Goal: Register for event/course

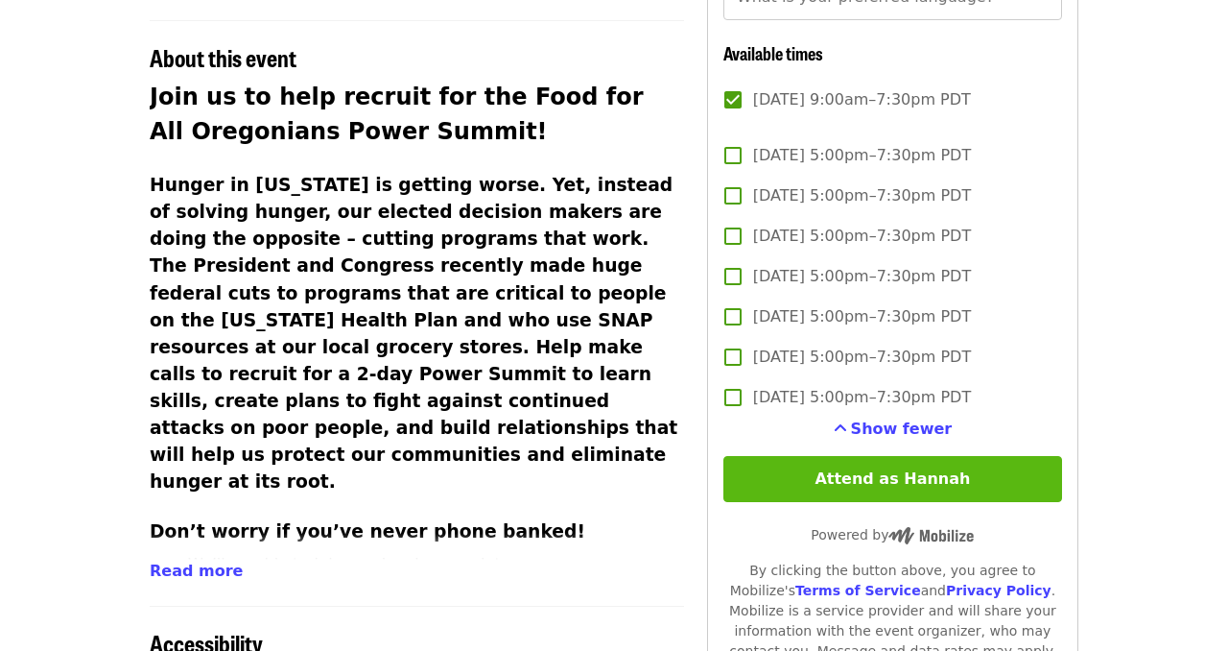
click at [888, 486] on button "Attend as Hannah" at bounding box center [892, 479] width 339 height 46
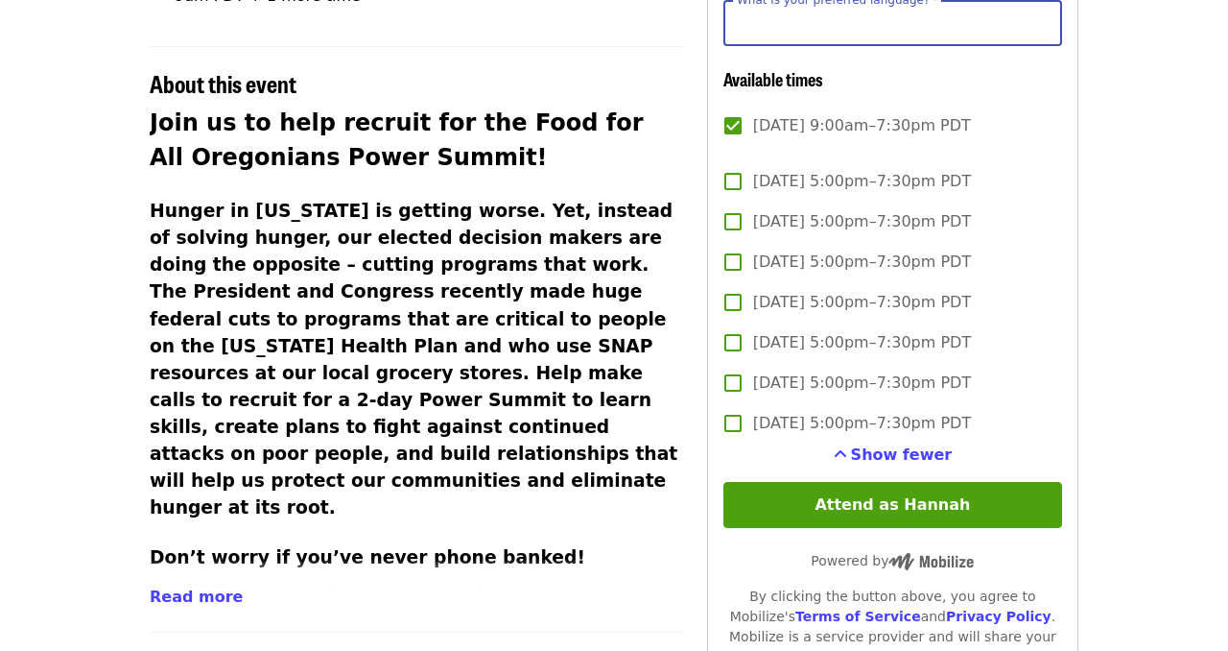
click at [1160, 39] on article "Food for all Power Summit: Recruitment phone bank Virtual Phone Bank Time Monda…" at bounding box center [614, 308] width 1228 height 1625
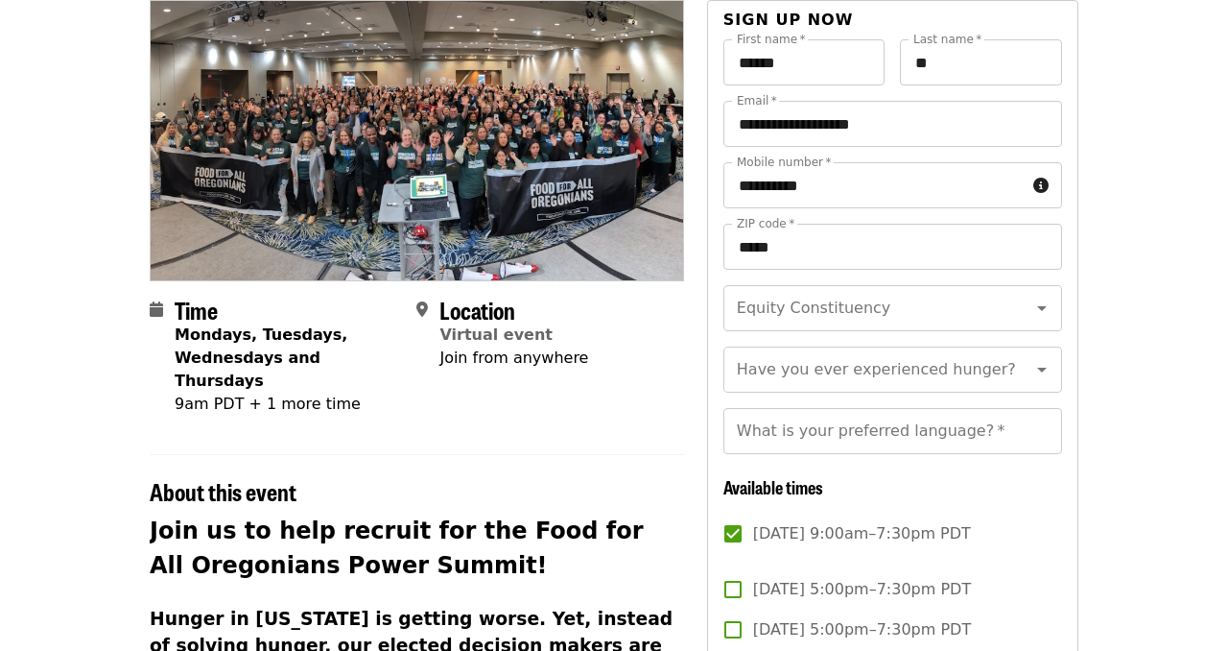
scroll to position [166, 0]
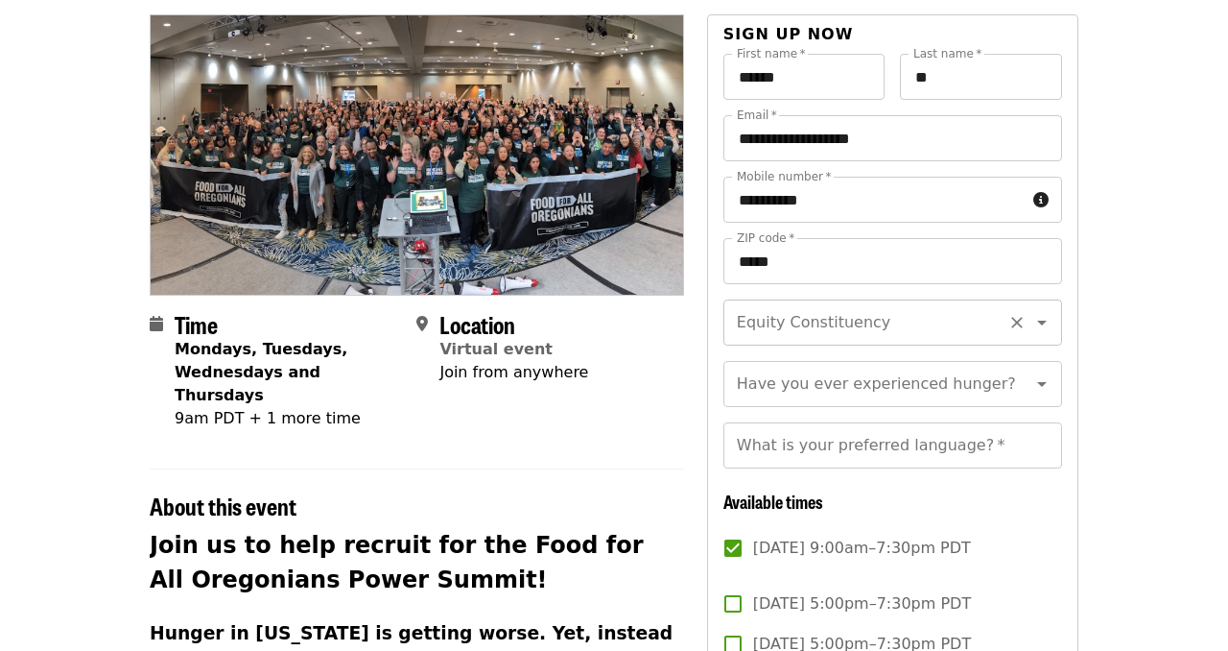
click at [895, 319] on input "Equity Constituency" at bounding box center [869, 322] width 261 height 36
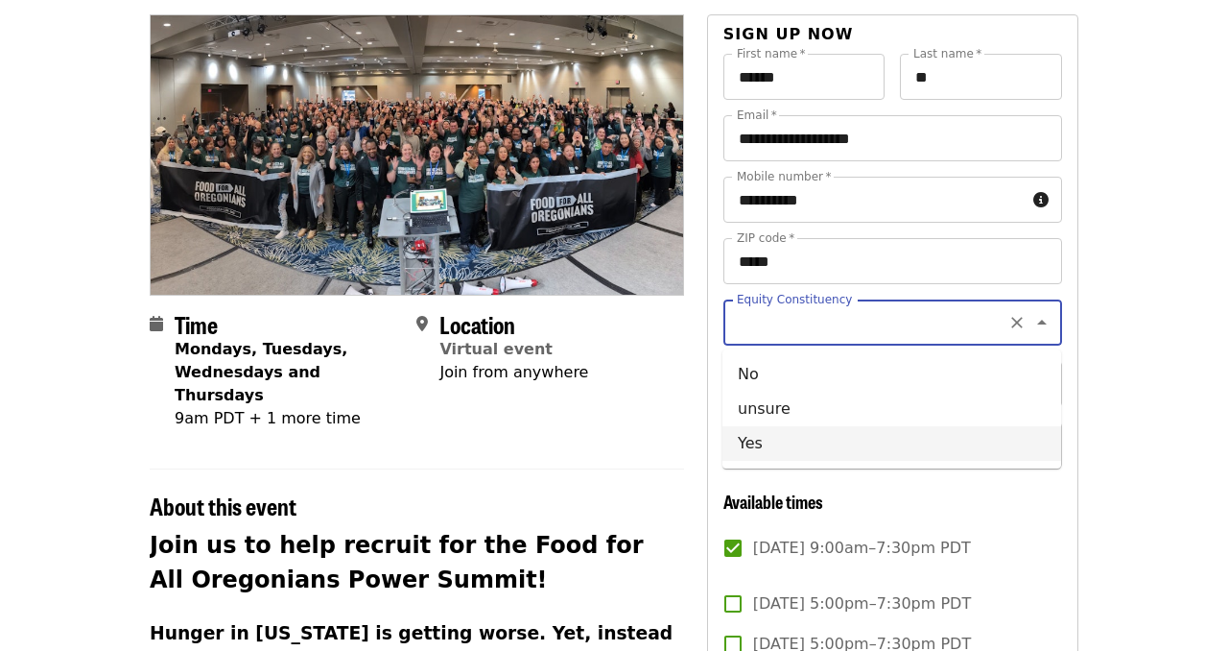
click at [831, 434] on li "Yes" at bounding box center [891, 443] width 339 height 35
type input "***"
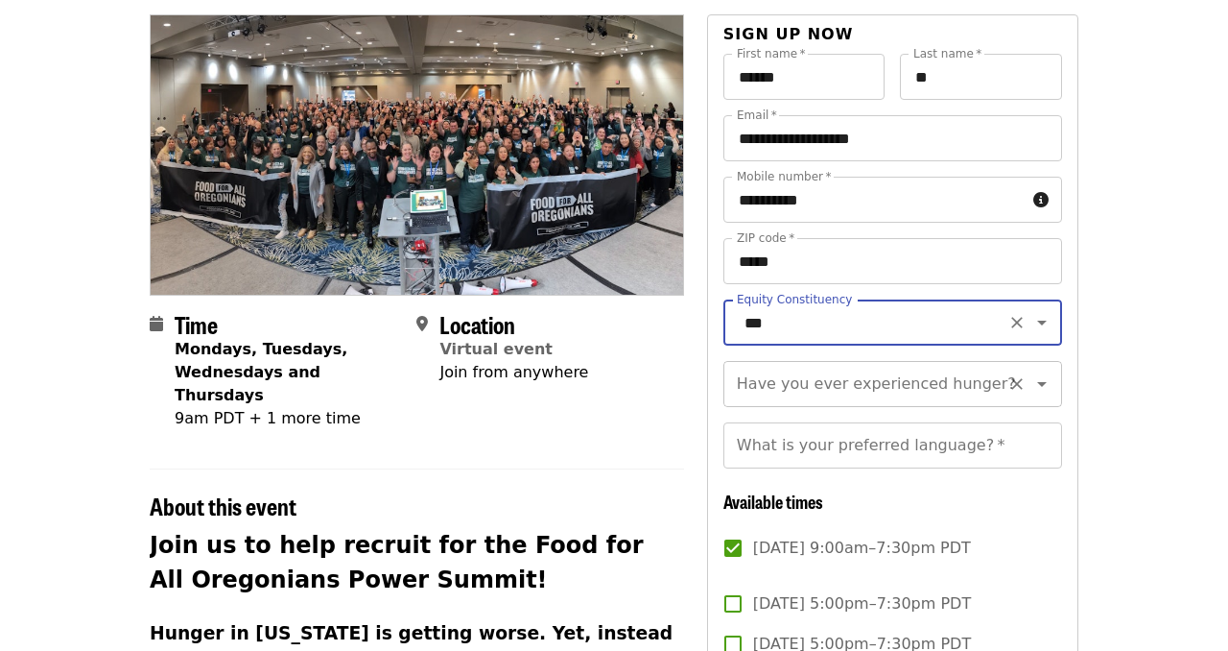
click at [840, 390] on div "Have you ever experienced hunger? Have you ever experienced hunger?" at bounding box center [892, 384] width 339 height 46
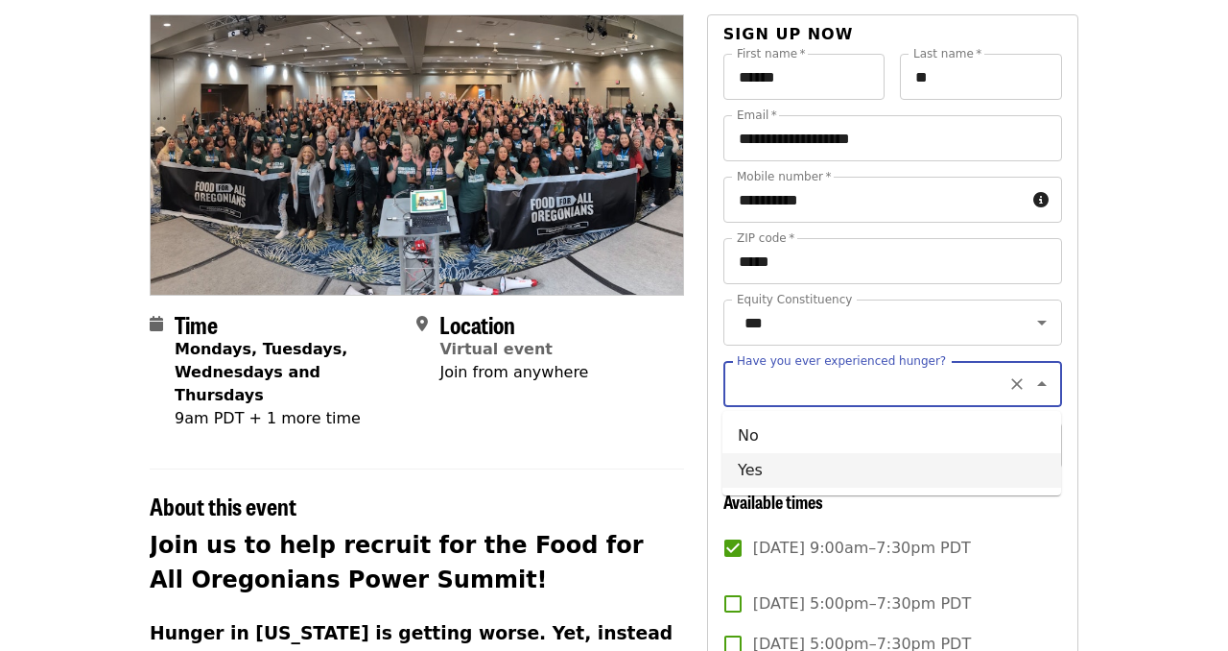
click at [815, 467] on li "Yes" at bounding box center [891, 470] width 339 height 35
type input "***"
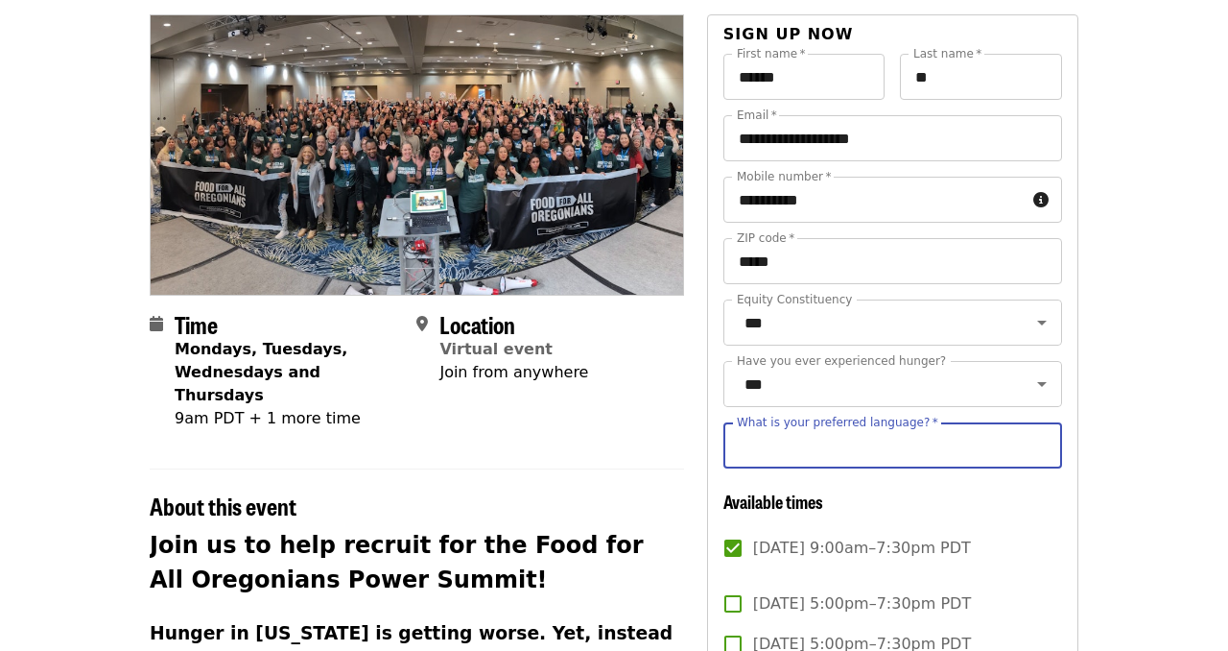
click at [827, 447] on input "What is your preferred language?   *" at bounding box center [892, 445] width 339 height 46
type input "*******"
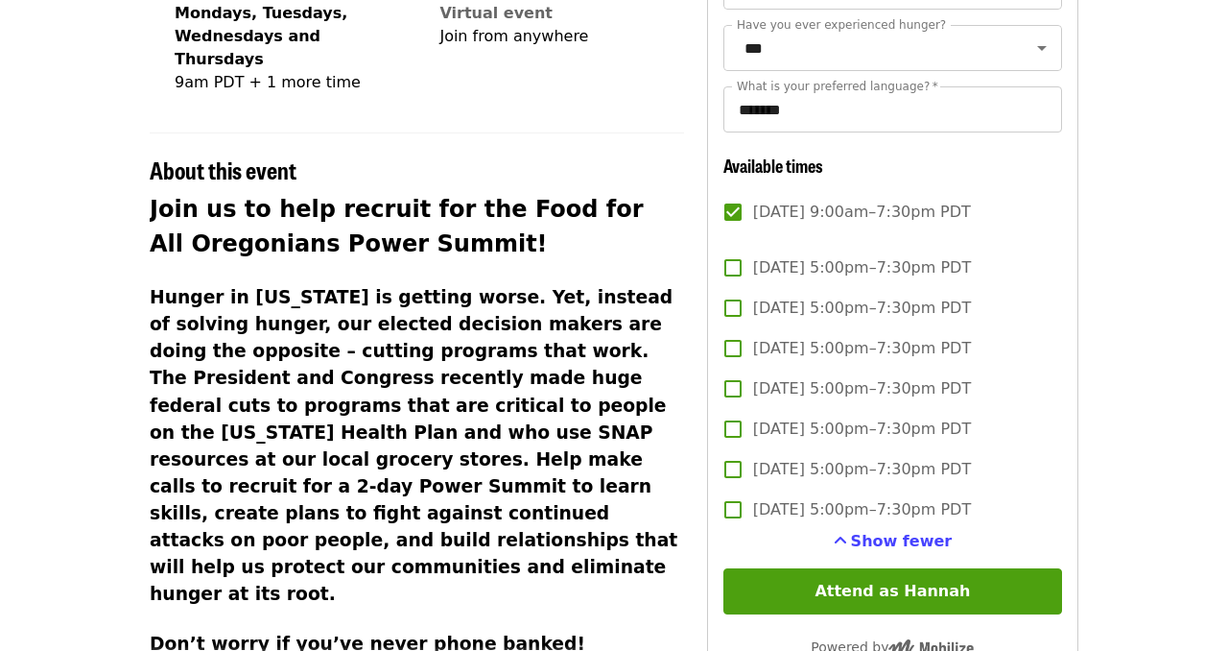
scroll to position [511, 0]
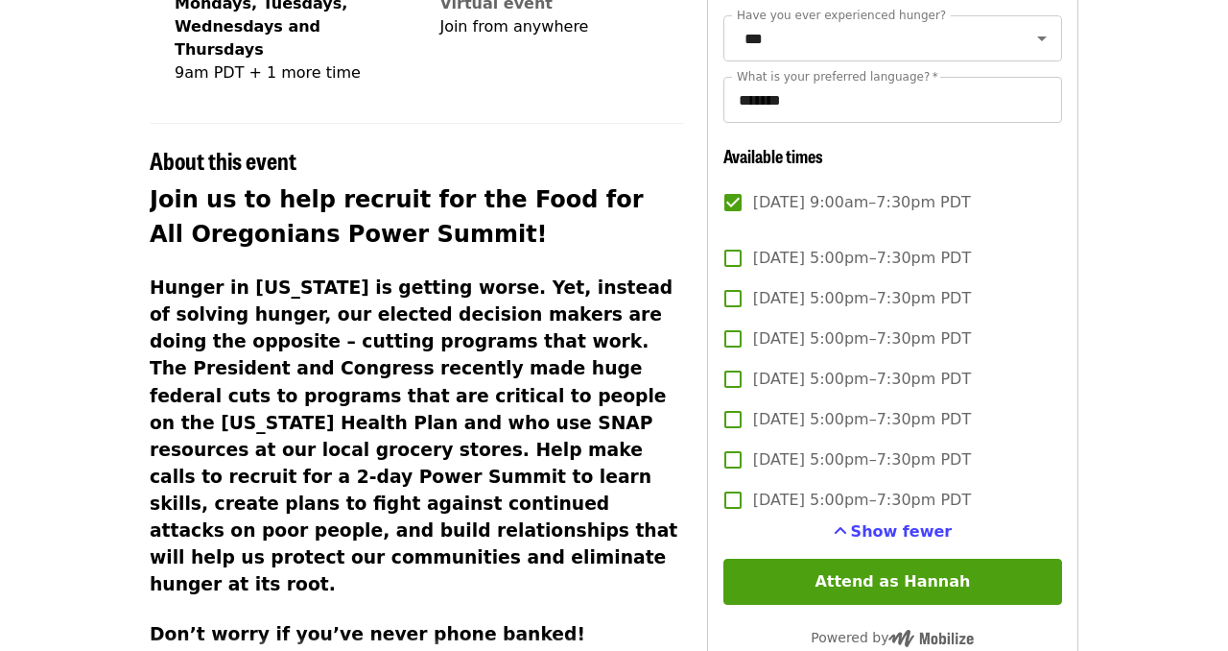
drag, startPoint x: 1029, startPoint y: 202, endPoint x: 755, endPoint y: 201, distance: 274.4
click at [755, 201] on label "[DATE] 9:00am–7:30pm PDT" at bounding box center [880, 202] width 334 height 40
copy span "[DATE] 9:00am–7:30pm PDT"
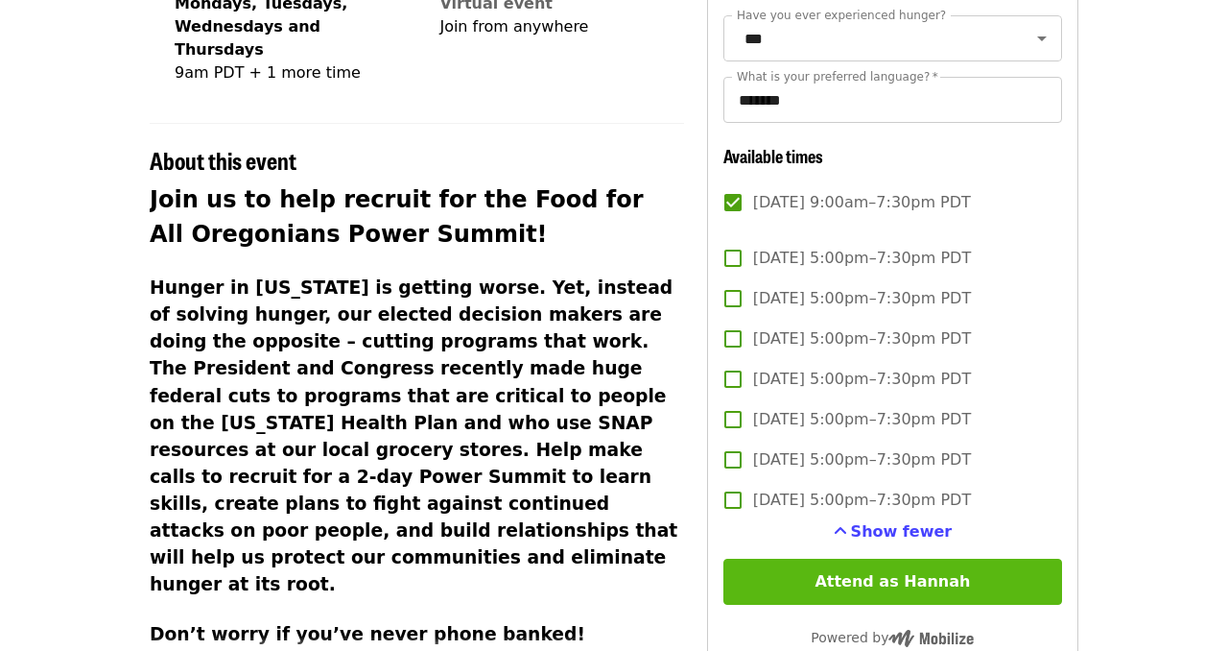
click at [803, 593] on button "Attend as Hannah" at bounding box center [892, 581] width 339 height 46
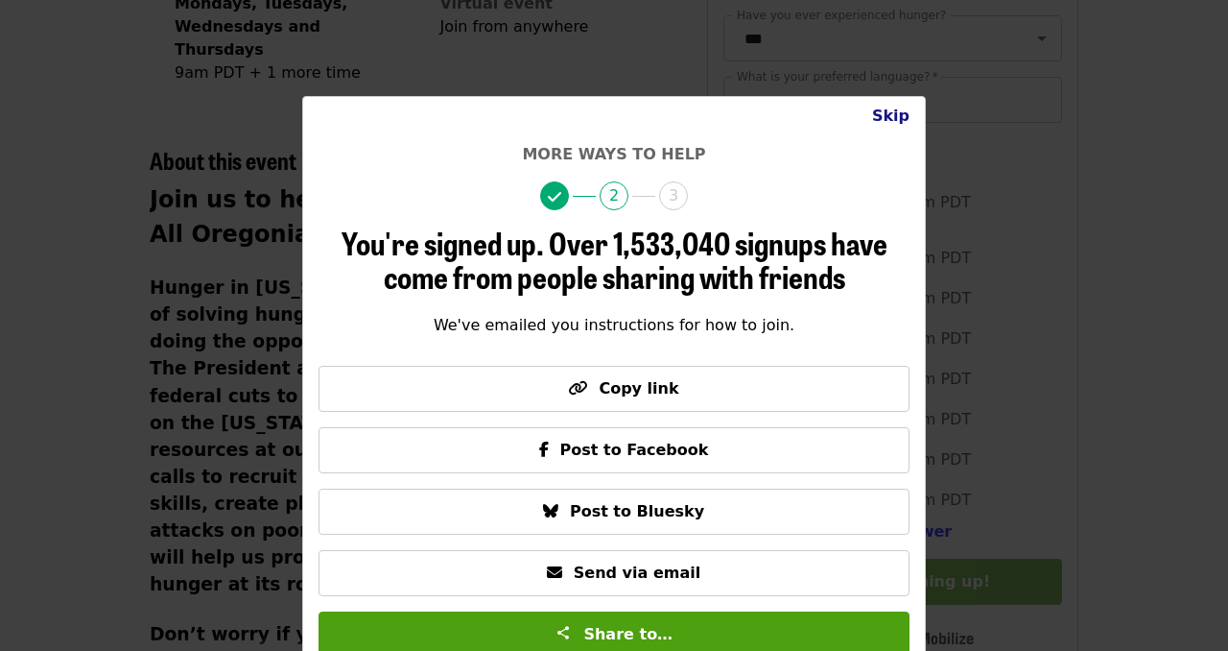
click at [910, 116] on button "Skip" at bounding box center [891, 116] width 68 height 38
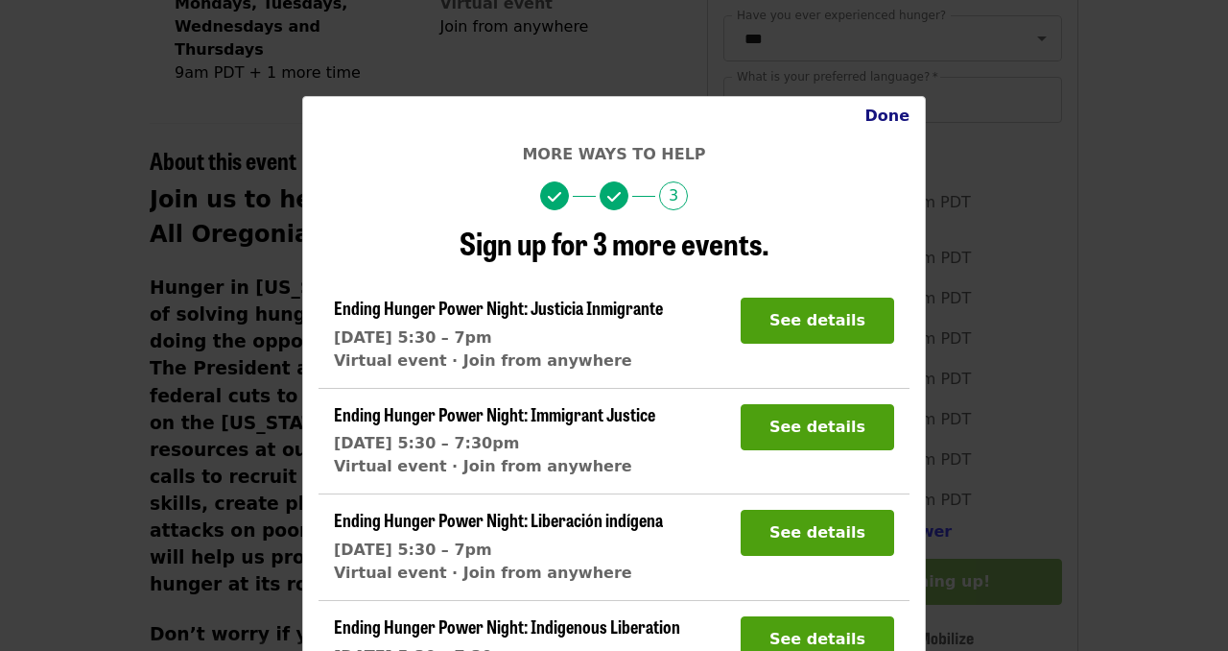
click at [910, 116] on button "Done" at bounding box center [887, 116] width 76 height 38
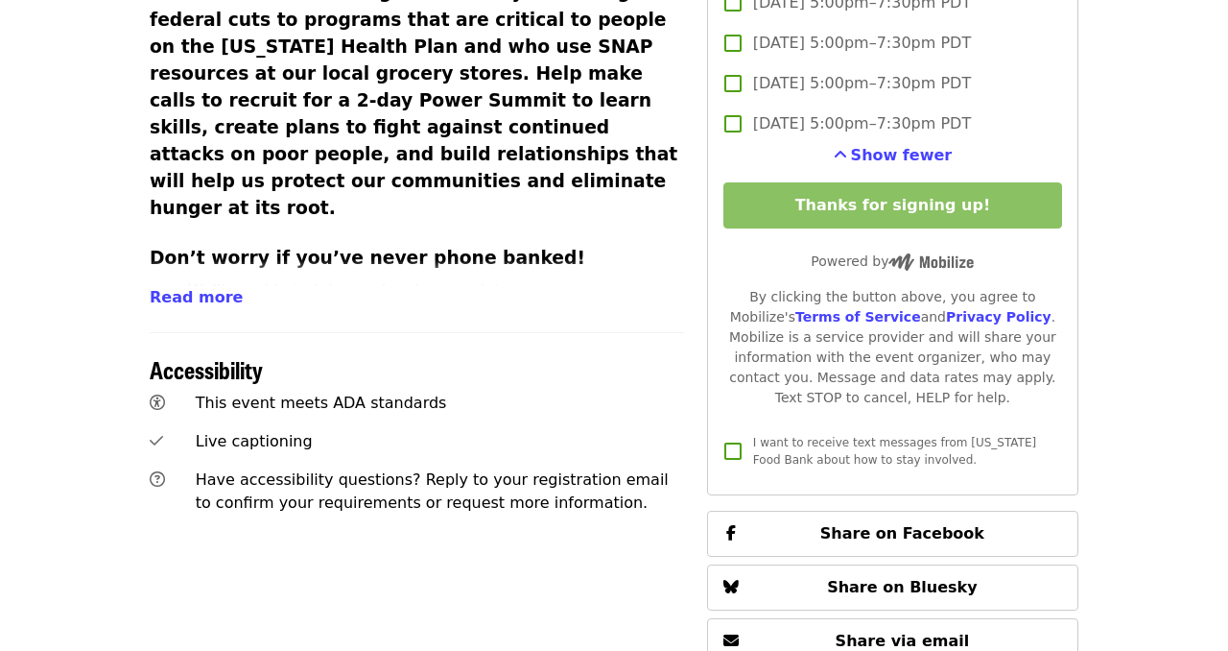
scroll to position [895, 0]
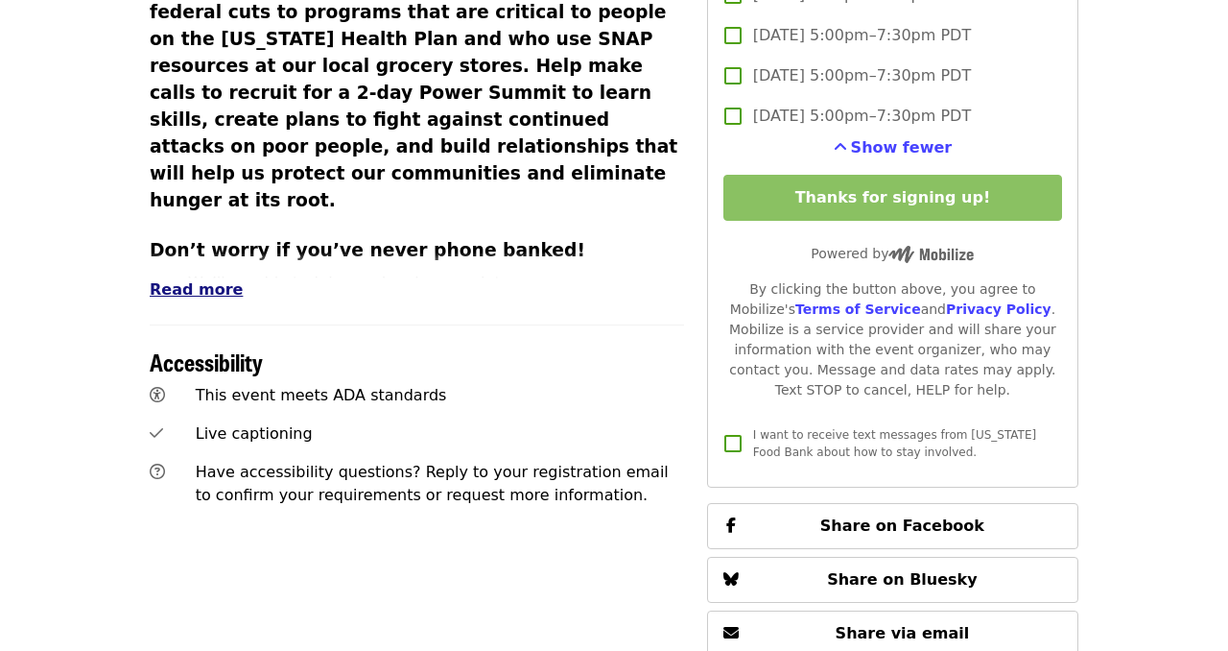
click at [200, 280] on span "Read more" at bounding box center [196, 289] width 93 height 18
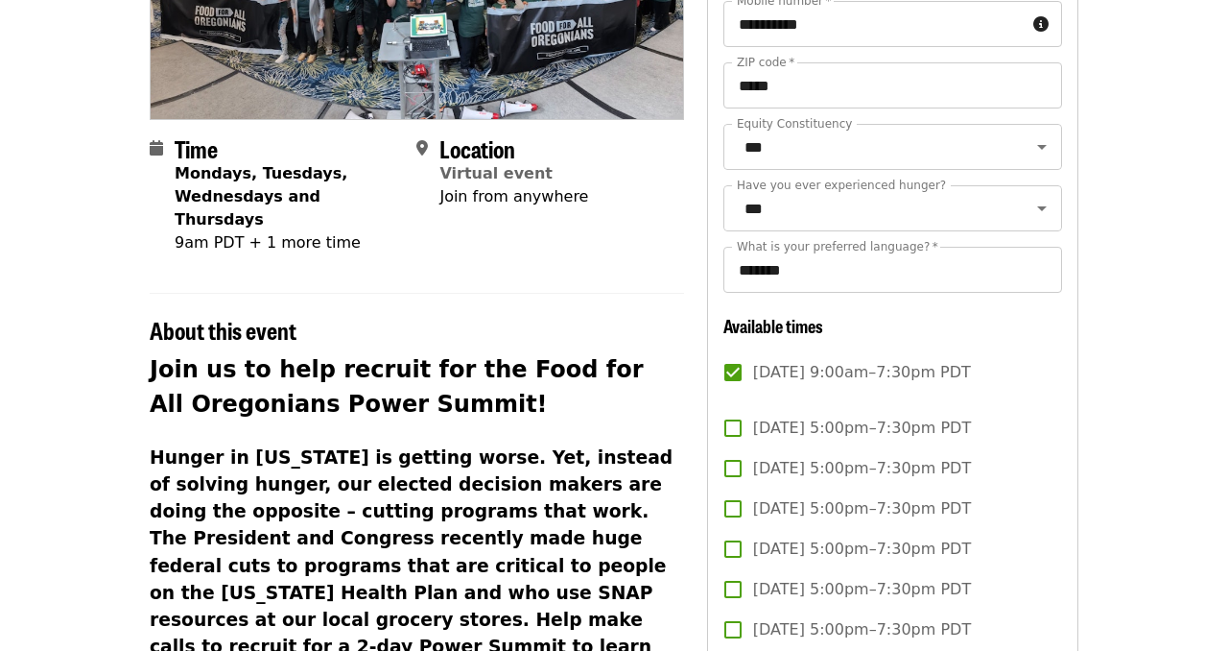
scroll to position [345, 0]
